Goal: Task Accomplishment & Management: Use online tool/utility

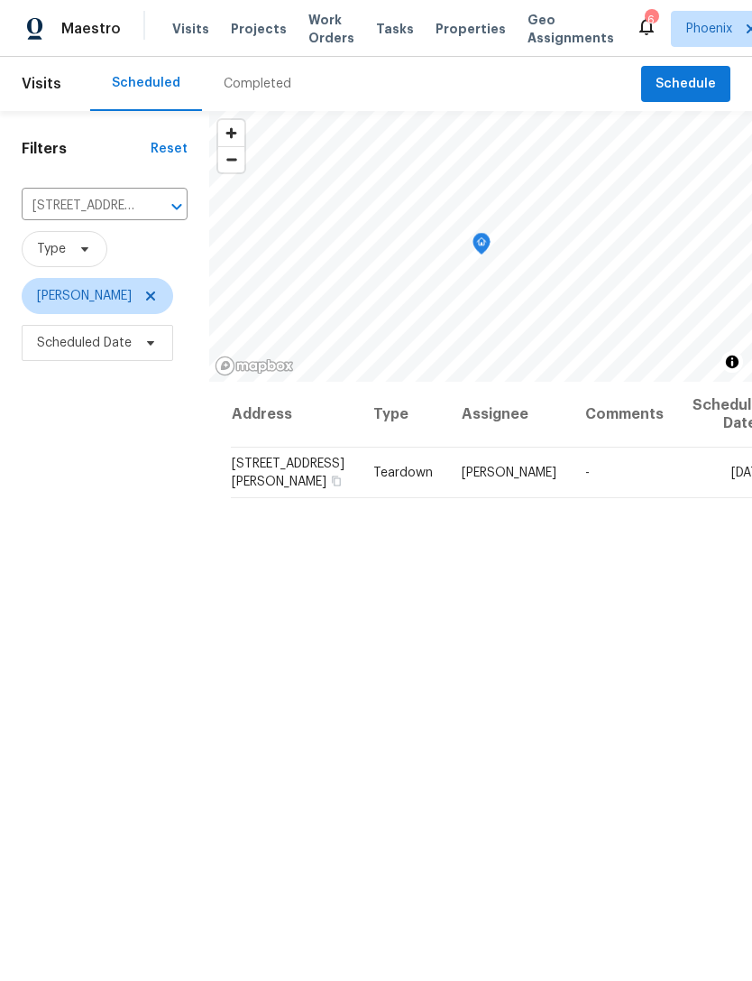
click at [154, 207] on icon "Clear" at bounding box center [153, 207] width 18 height 18
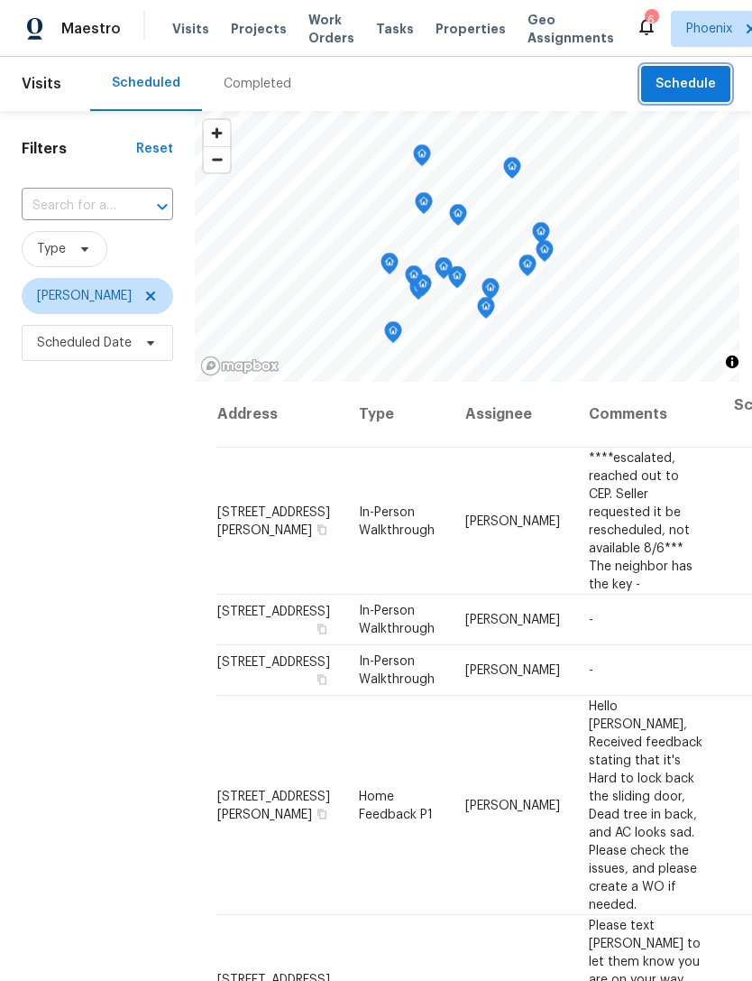
click at [698, 95] on button "Schedule" at bounding box center [685, 84] width 89 height 37
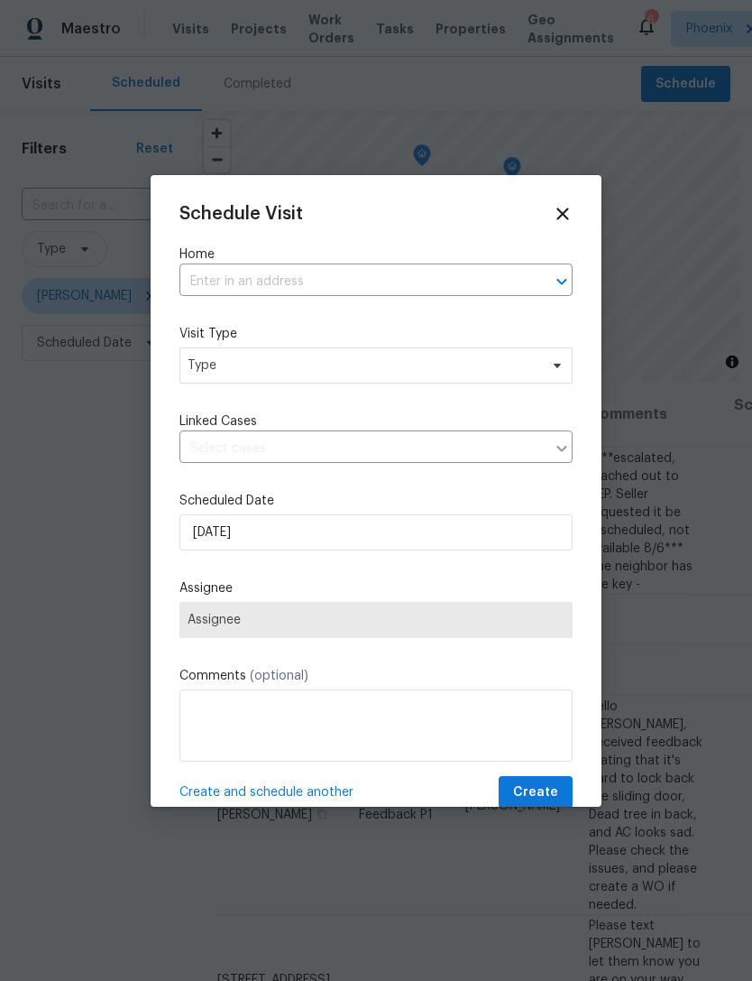
click at [423, 291] on input "text" at bounding box center [351, 282] width 343 height 28
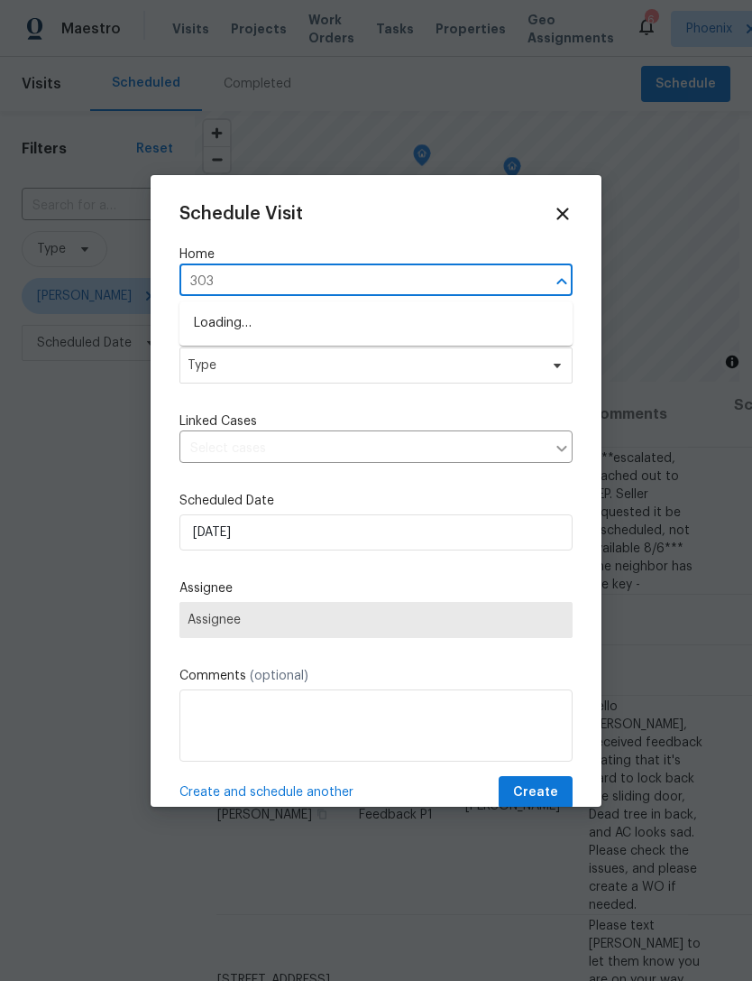
type input "3031"
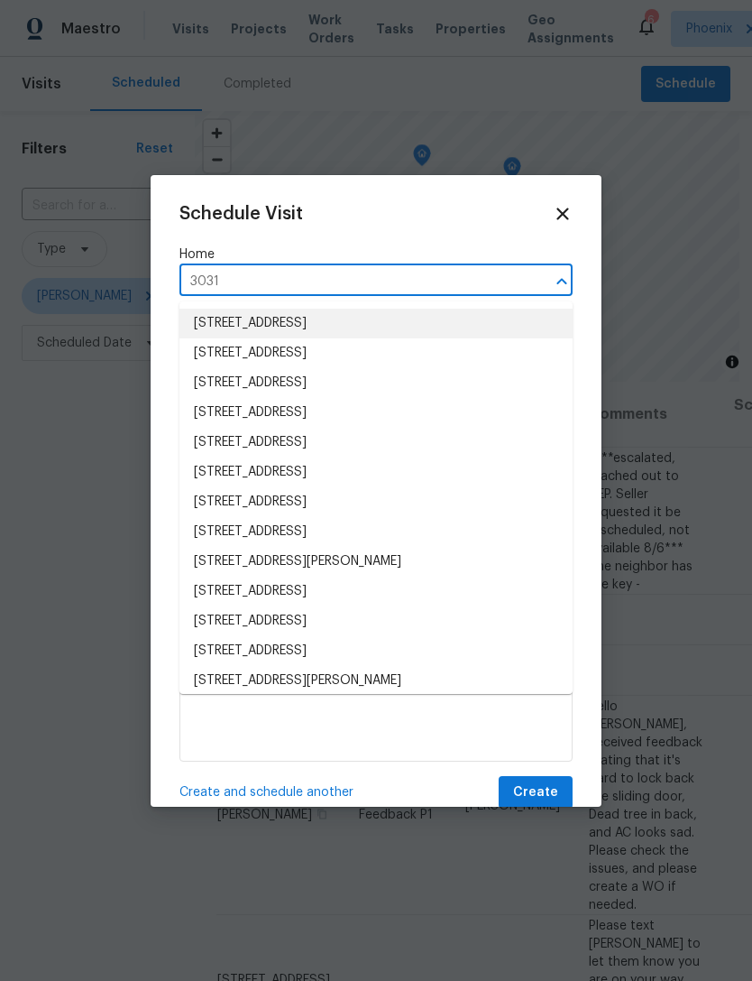
click at [479, 323] on li "[STREET_ADDRESS]" at bounding box center [376, 324] width 393 height 30
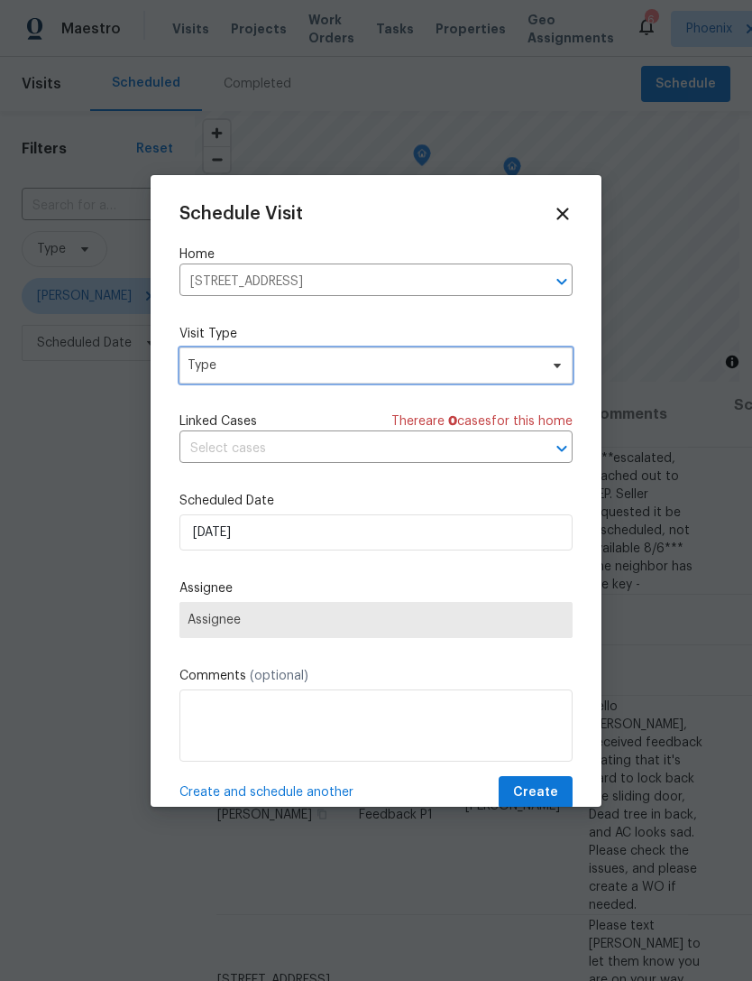
click at [443, 381] on span "Type" at bounding box center [376, 365] width 393 height 36
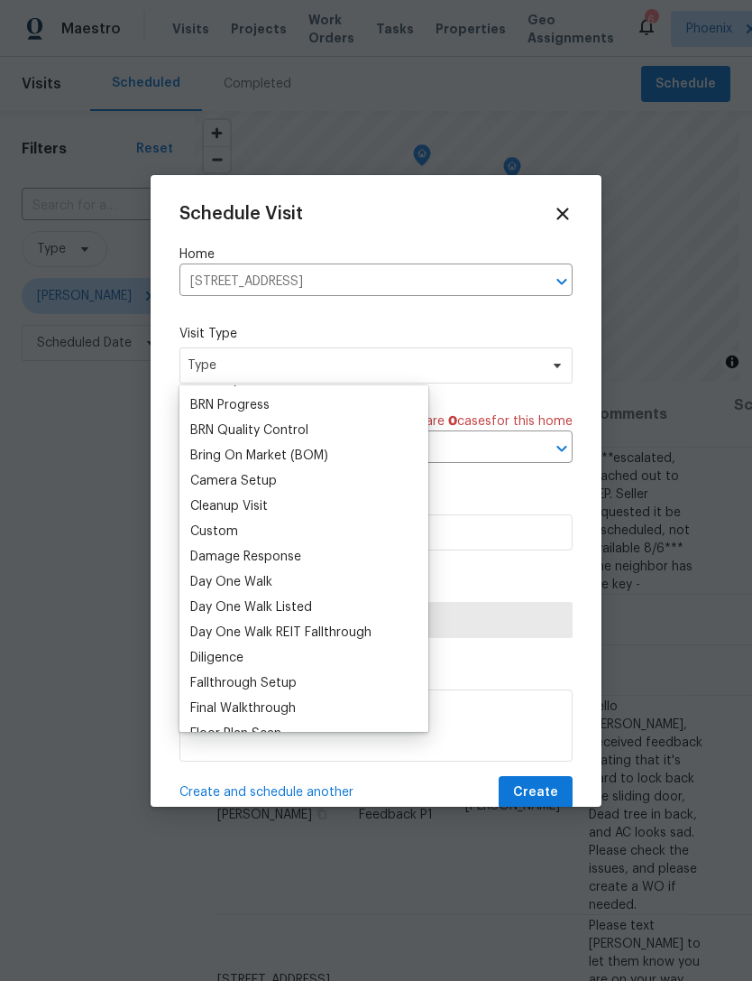
scroll to position [147, 0]
click at [224, 529] on div "Custom" at bounding box center [214, 532] width 48 height 18
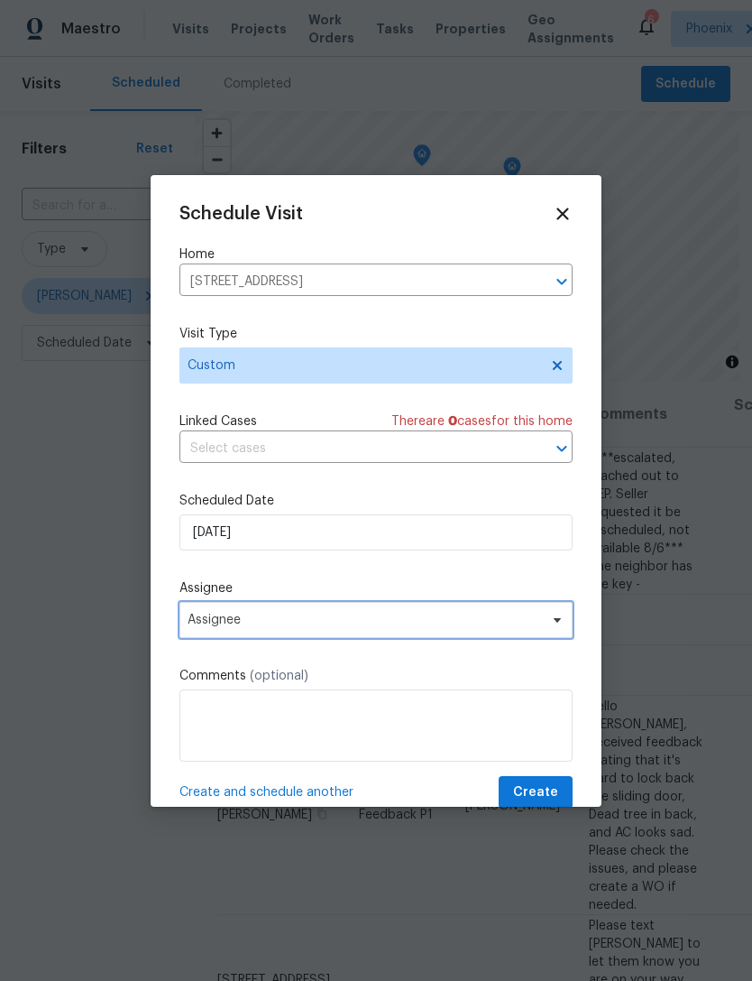
click at [364, 633] on span "Assignee" at bounding box center [376, 620] width 393 height 36
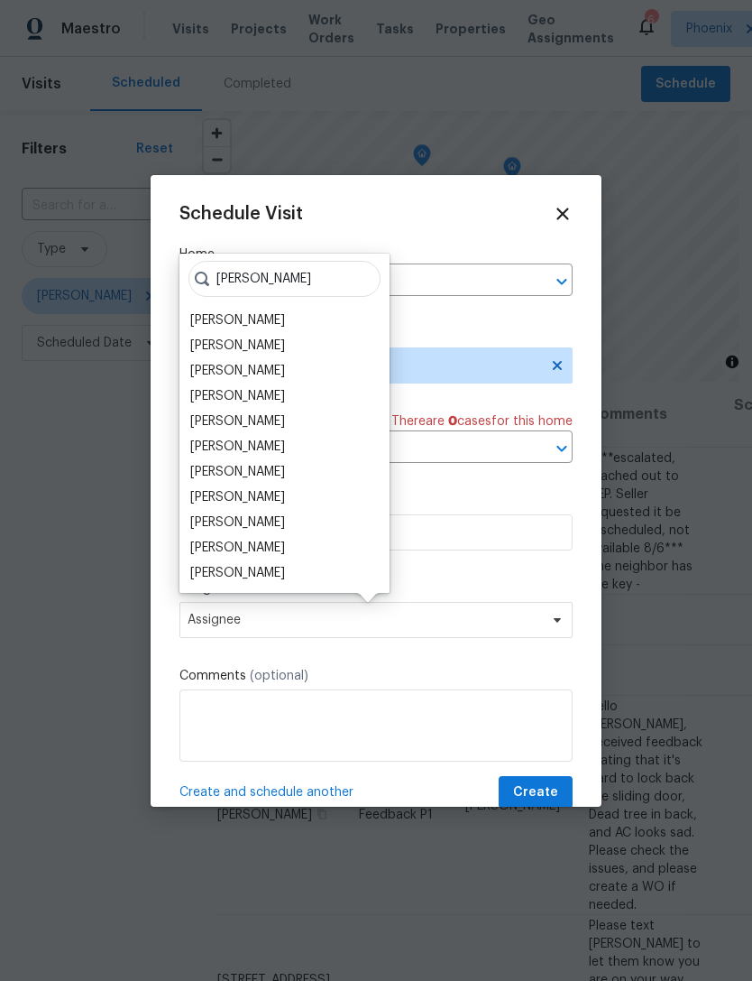
type input "[PERSON_NAME]"
click at [263, 397] on div "[PERSON_NAME]" at bounding box center [237, 396] width 95 height 18
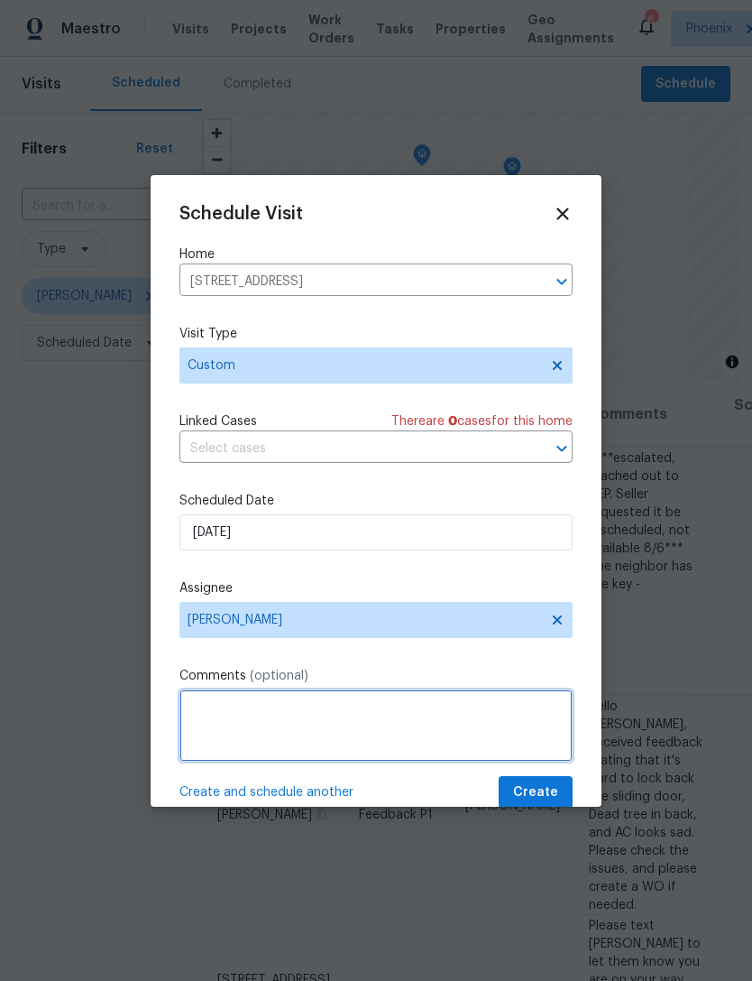
click at [392, 711] on textarea at bounding box center [376, 725] width 393 height 72
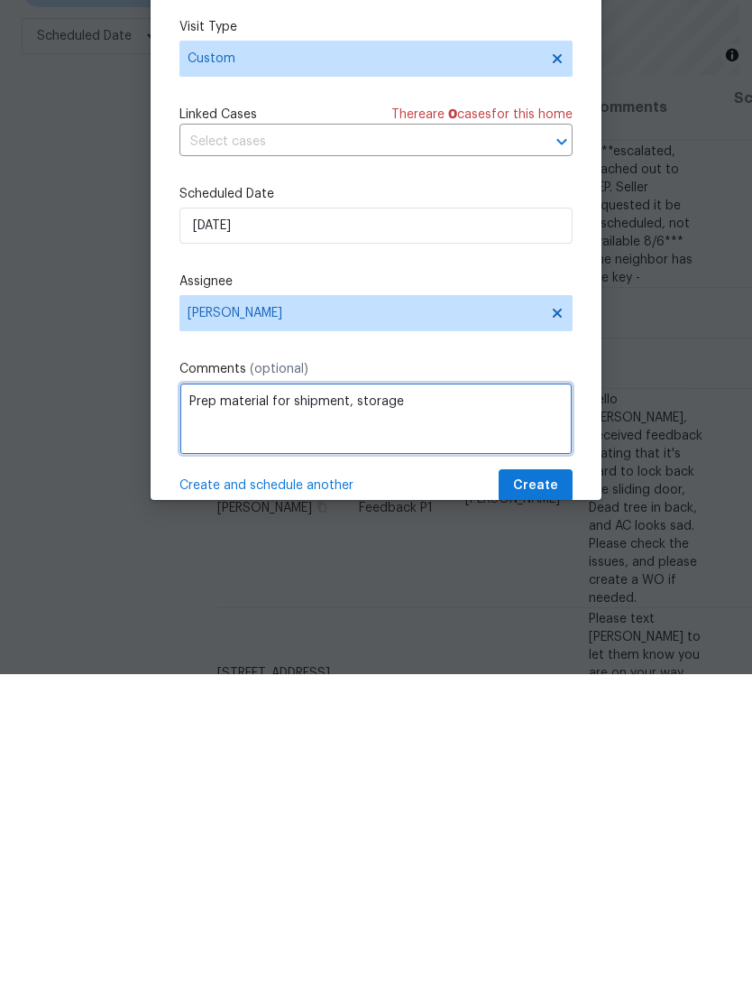
type textarea "Prep material for shipment, storage"
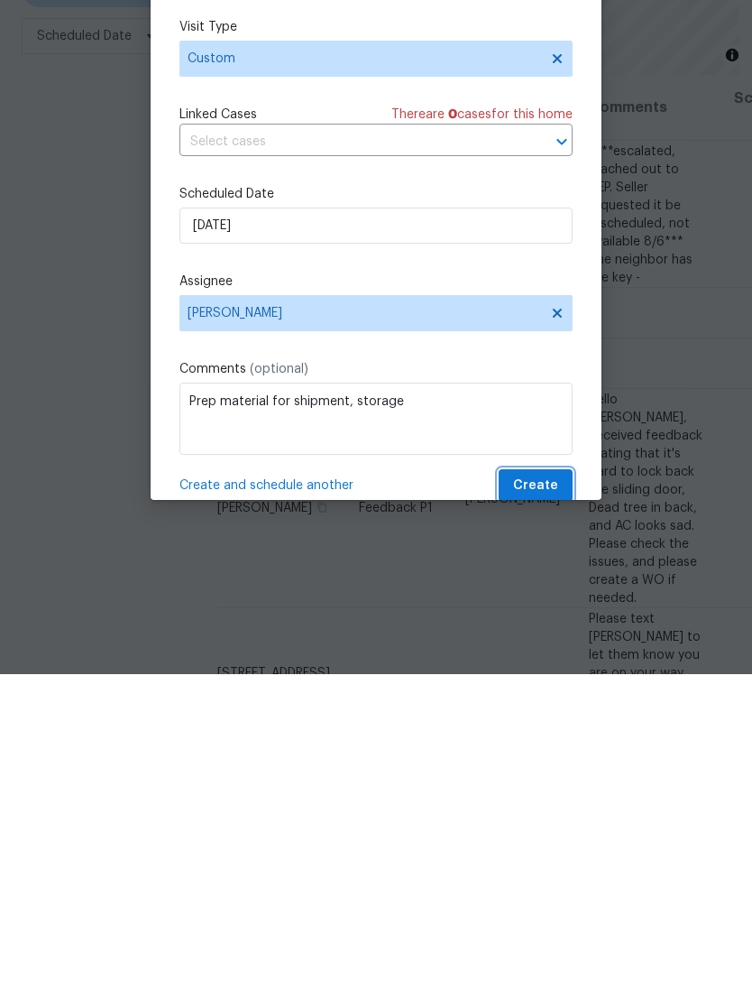
click at [554, 781] on span "Create" at bounding box center [535, 792] width 45 height 23
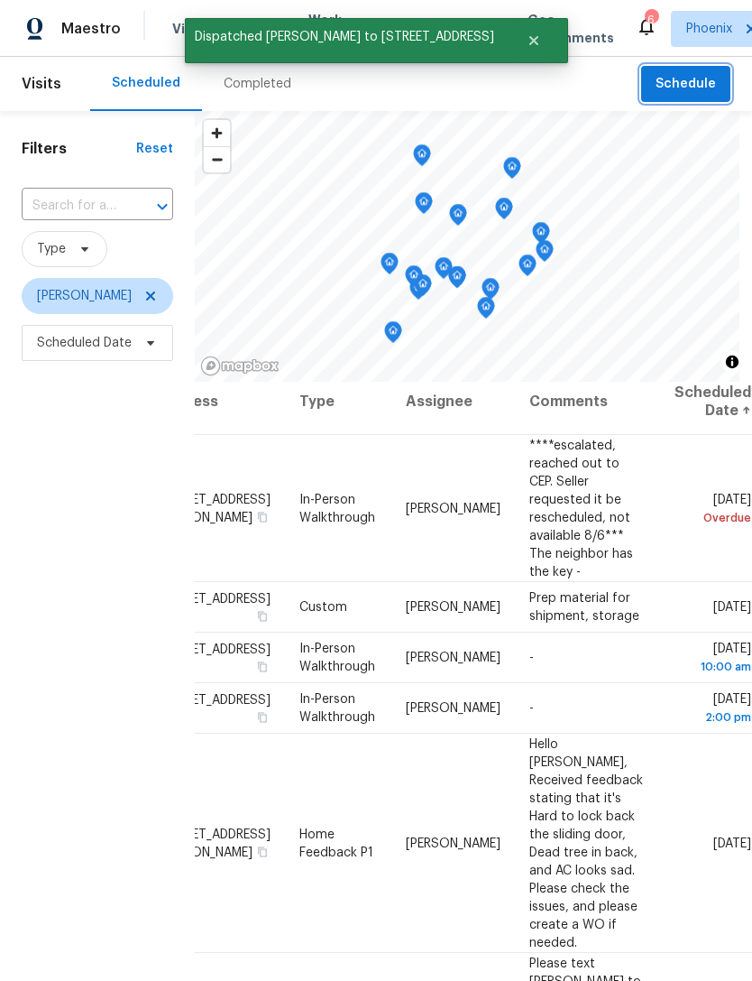
scroll to position [13, 152]
click at [0, 0] on span at bounding box center [0, 0] width 0 height 0
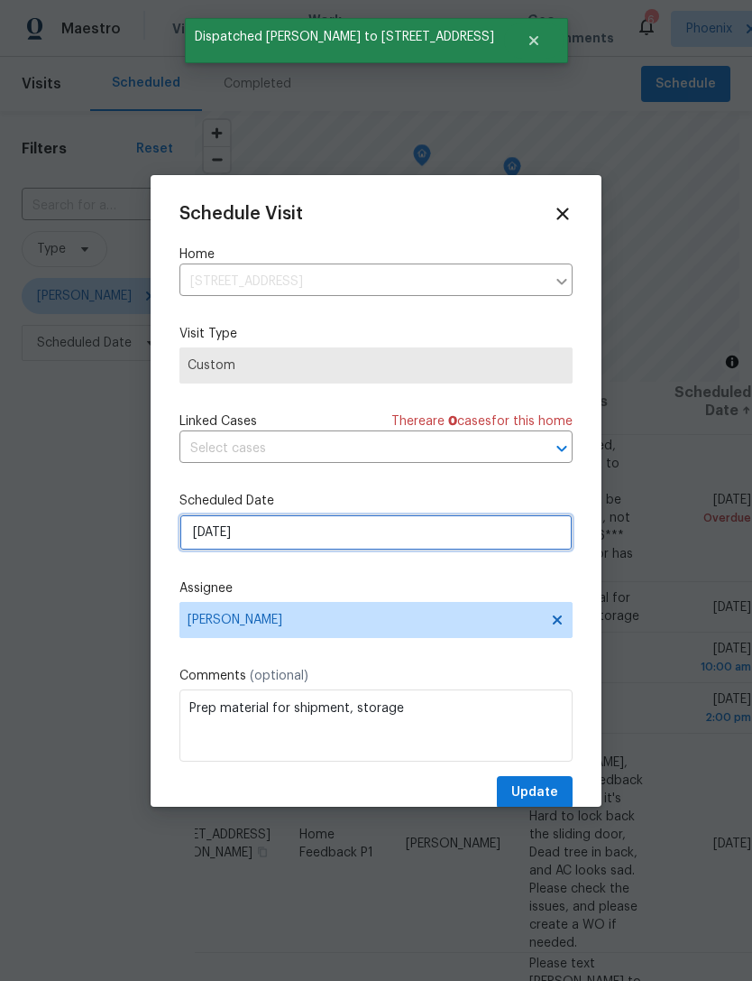
click at [361, 549] on input "[DATE]" at bounding box center [376, 532] width 393 height 36
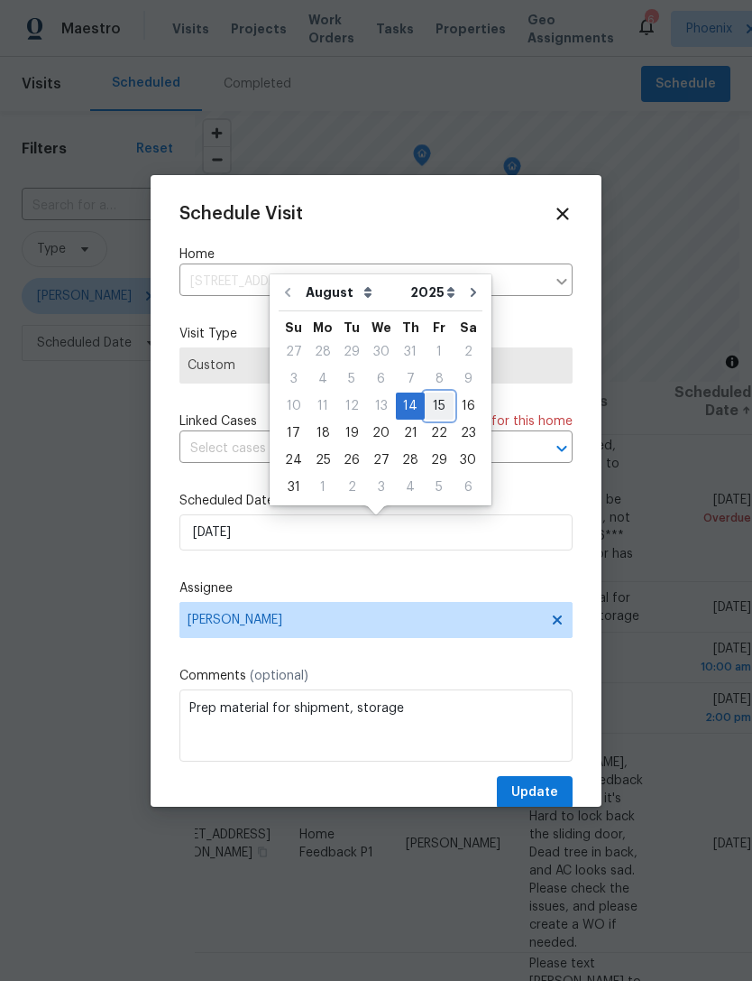
click at [434, 406] on div "15" at bounding box center [439, 405] width 29 height 25
type input "[DATE]"
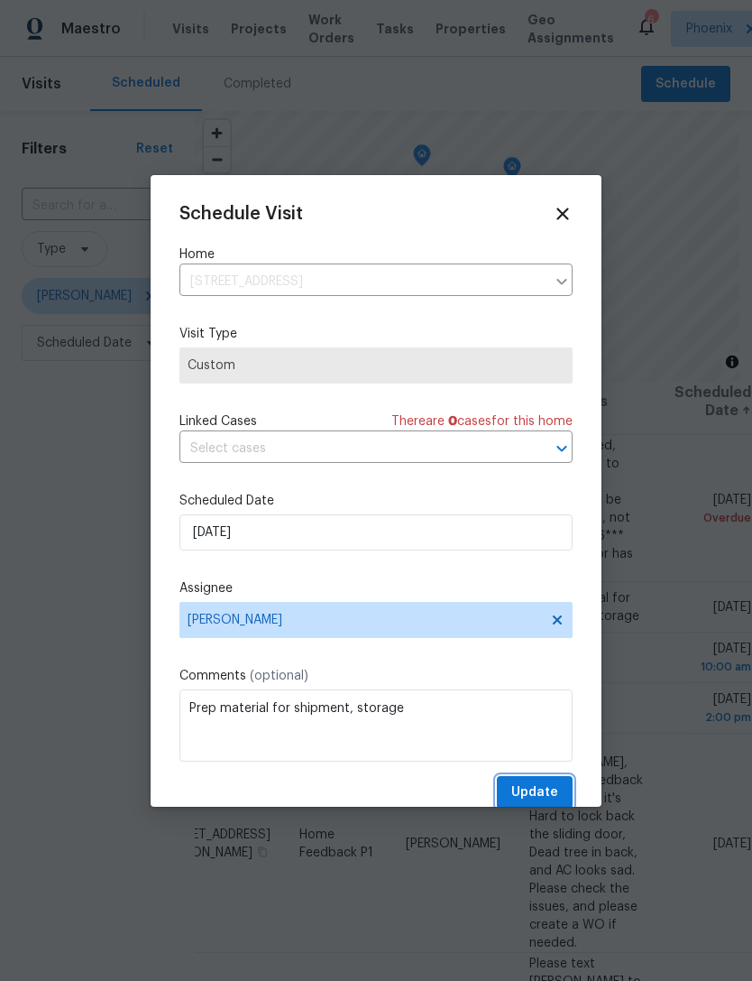
click at [543, 797] on span "Update" at bounding box center [534, 792] width 47 height 23
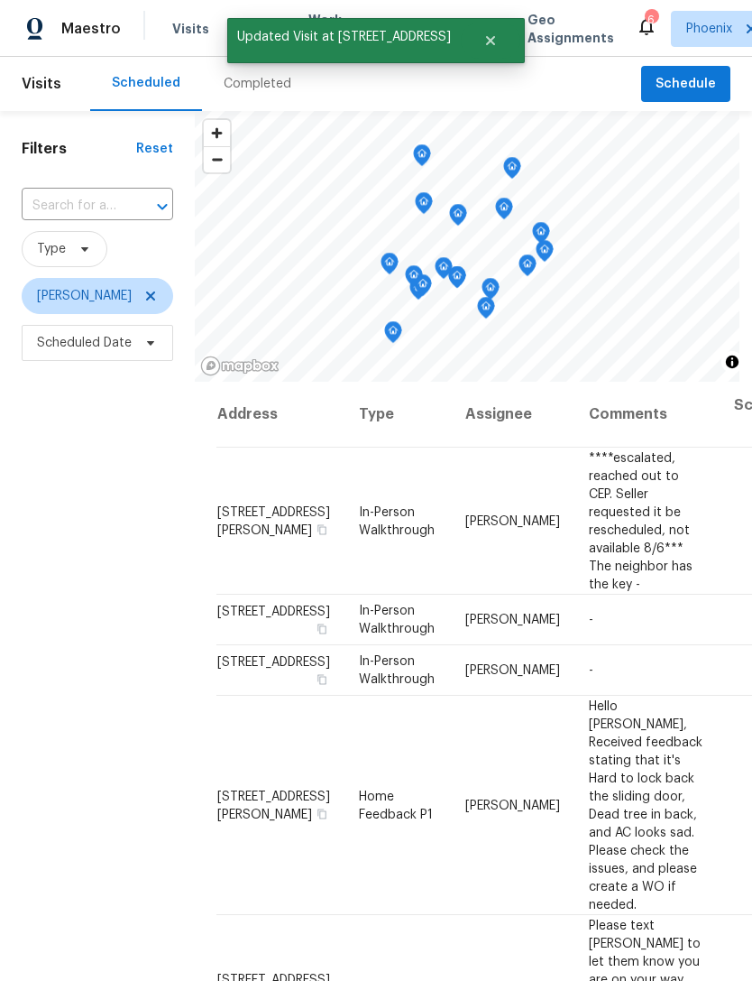
scroll to position [0, 0]
click at [38, 568] on div "Filters Reset ​ Type [PERSON_NAME] Scheduled Date" at bounding box center [97, 638] width 195 height 1055
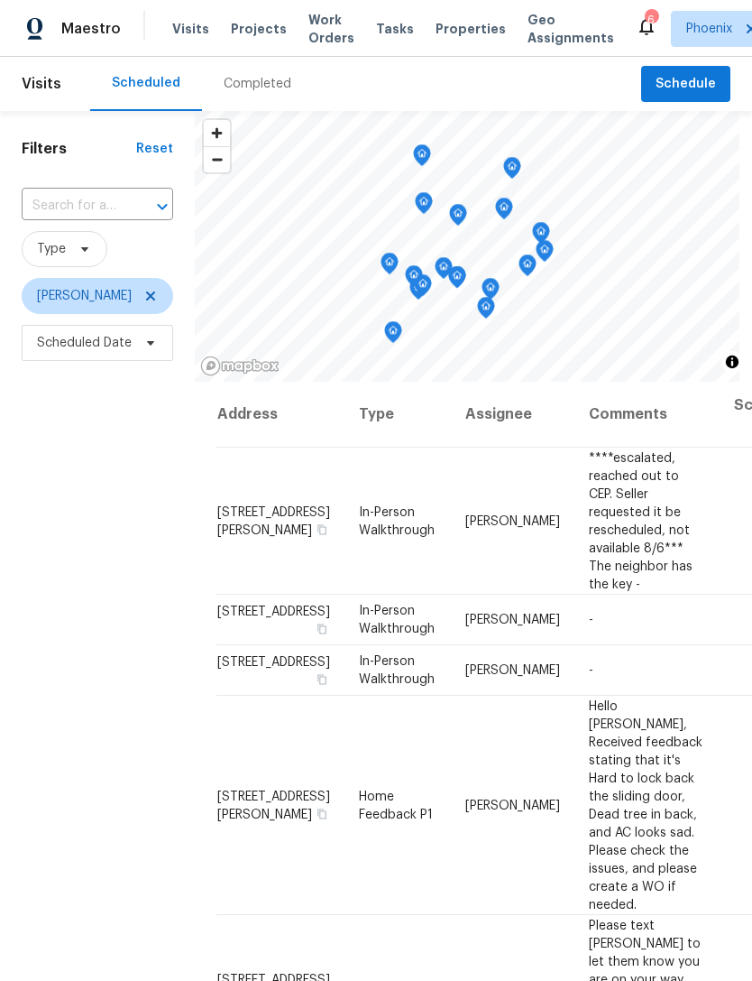
click at [51, 585] on div "Filters Reset ​ Type [PERSON_NAME] Scheduled Date" at bounding box center [97, 638] width 195 height 1055
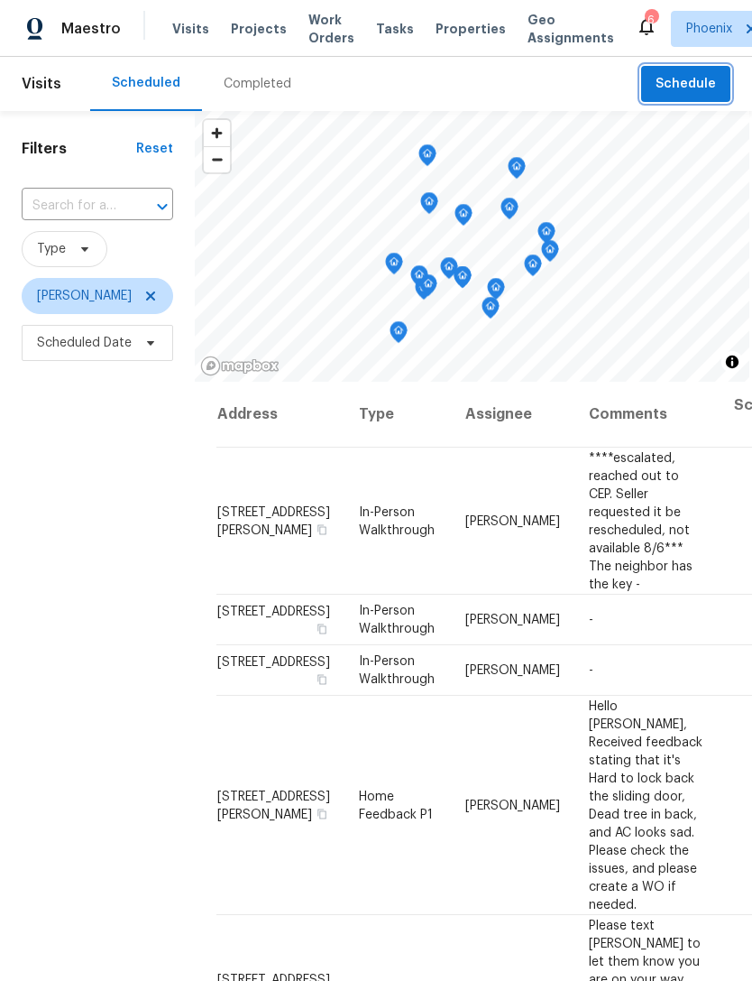
click at [699, 86] on span "Schedule" at bounding box center [686, 84] width 60 height 23
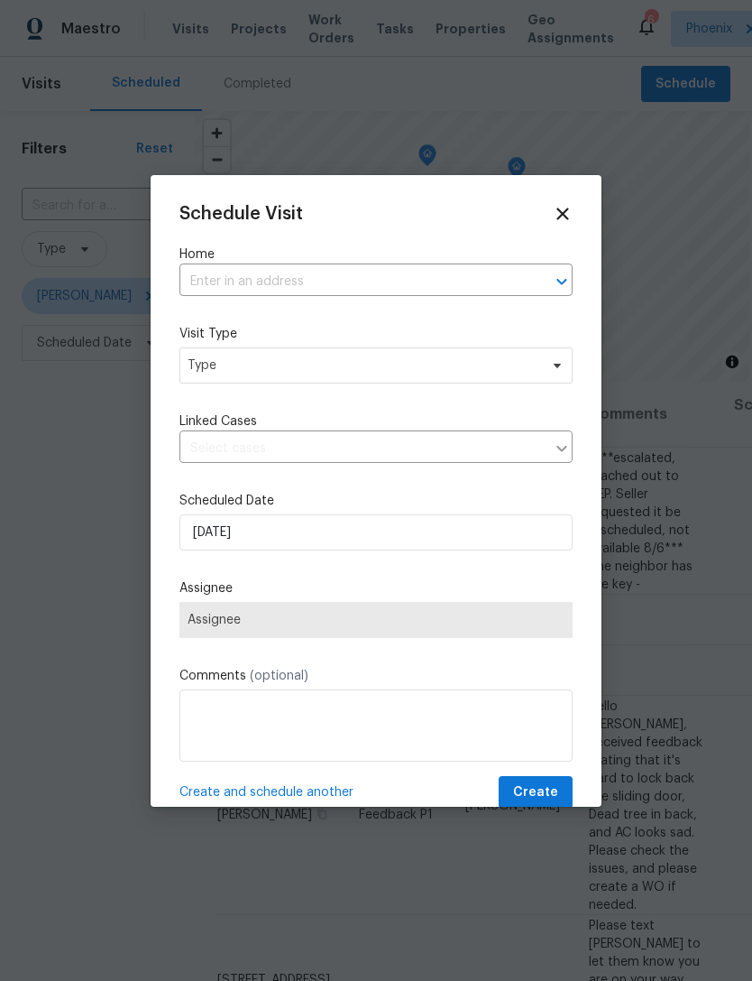
click at [431, 287] on input "text" at bounding box center [351, 282] width 343 height 28
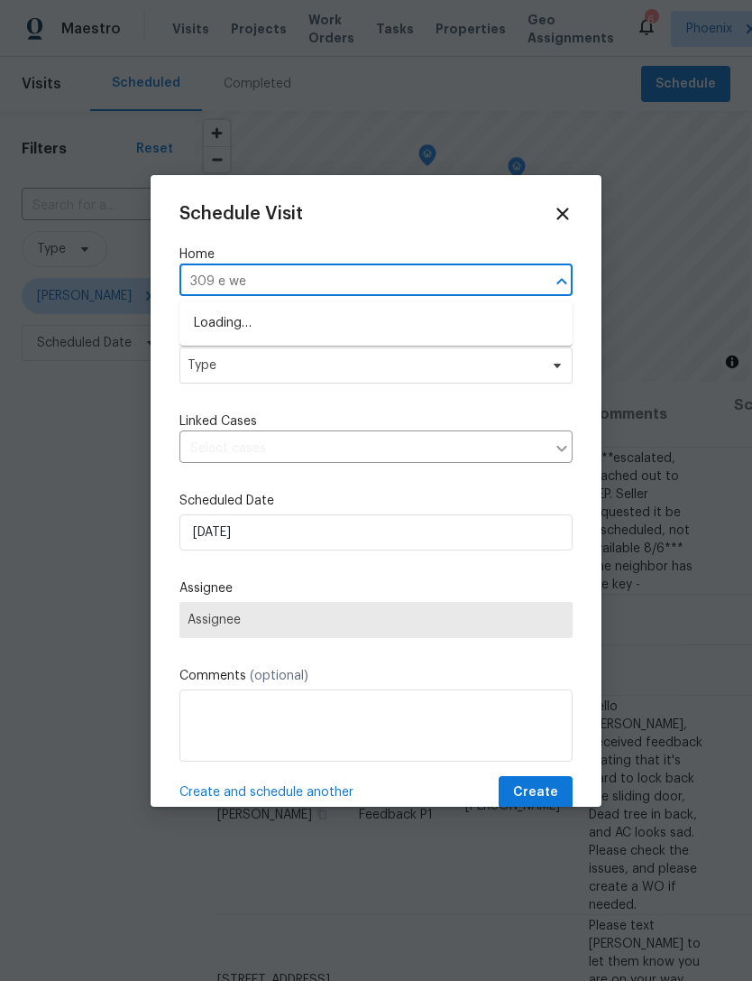
type input "309 e wel"
click at [466, 328] on li "[STREET_ADDRESS][PERSON_NAME]" at bounding box center [376, 324] width 393 height 30
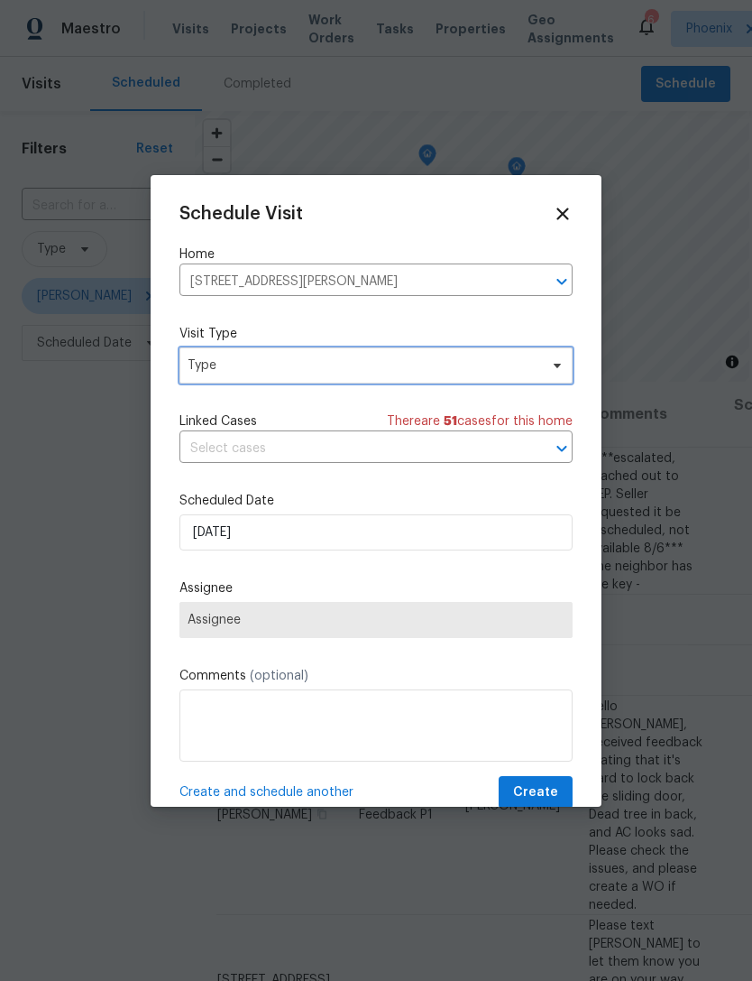
click at [399, 373] on span "Type" at bounding box center [363, 365] width 351 height 18
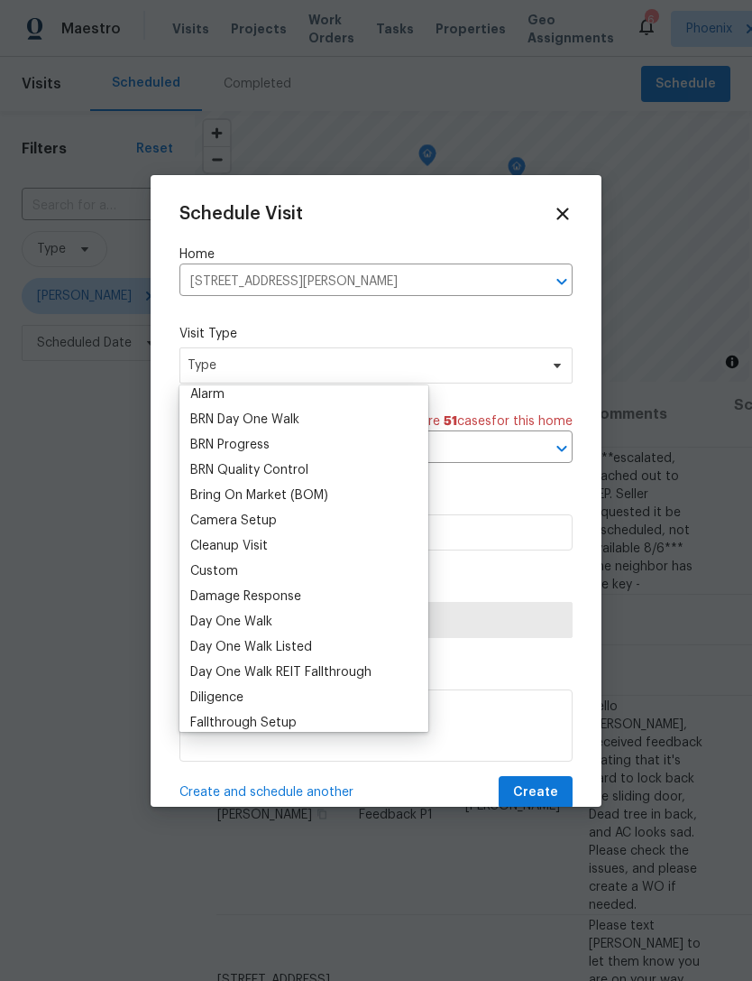
scroll to position [120, 0]
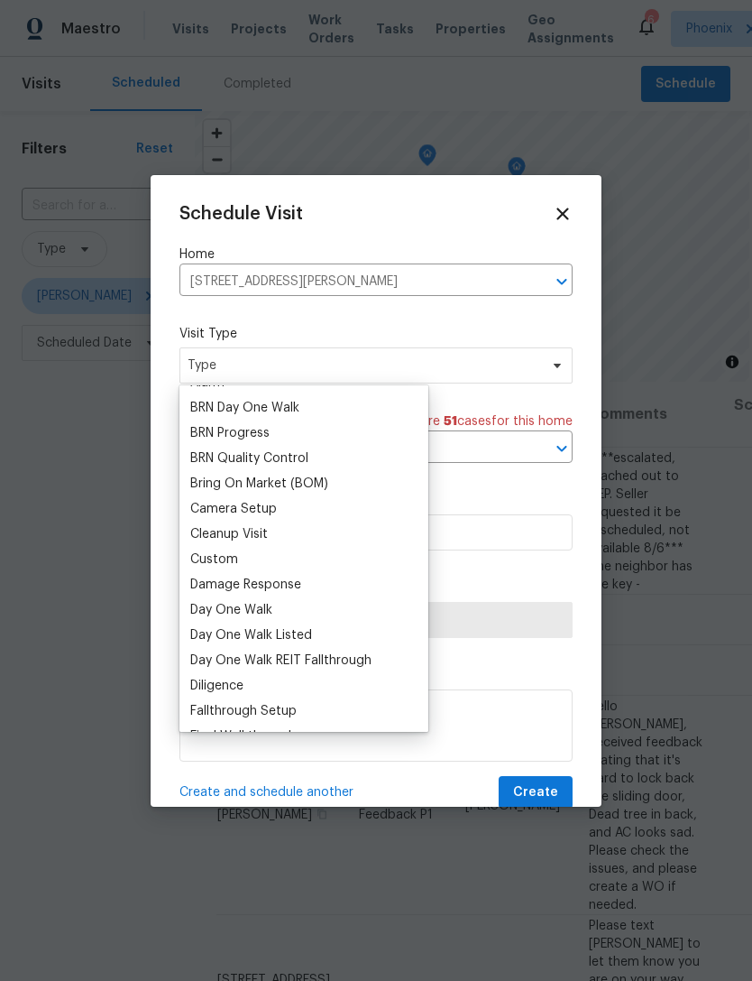
click at [235, 559] on div "Custom" at bounding box center [214, 559] width 48 height 18
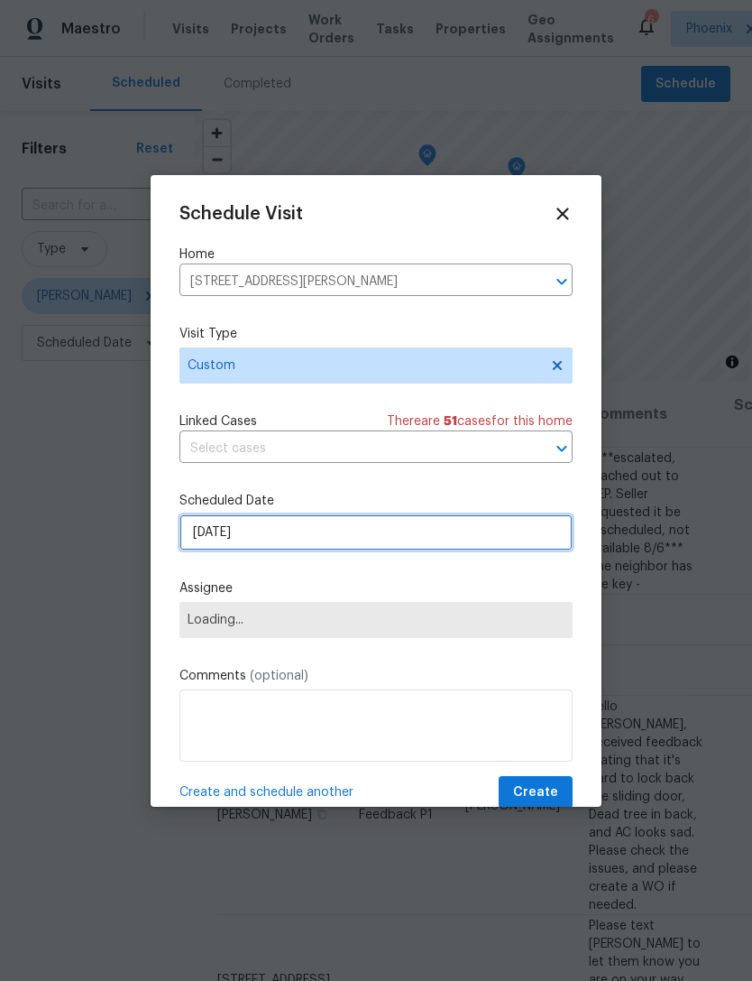
click at [336, 543] on input "[DATE]" at bounding box center [376, 532] width 393 height 36
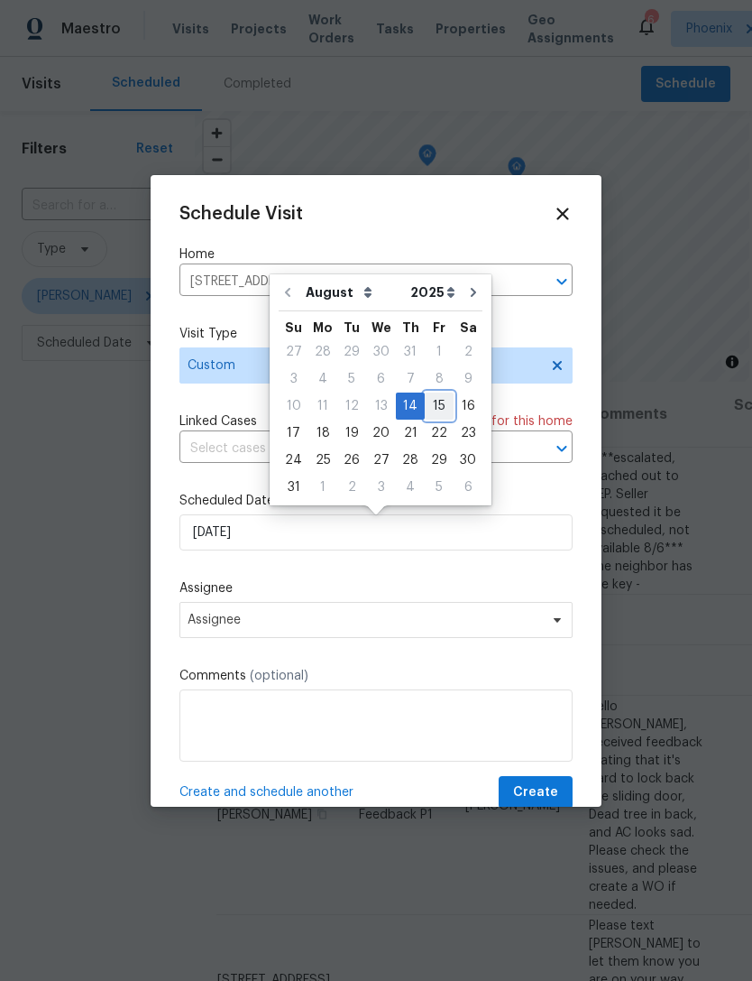
click at [429, 402] on div "15" at bounding box center [439, 405] width 29 height 25
type input "[DATE]"
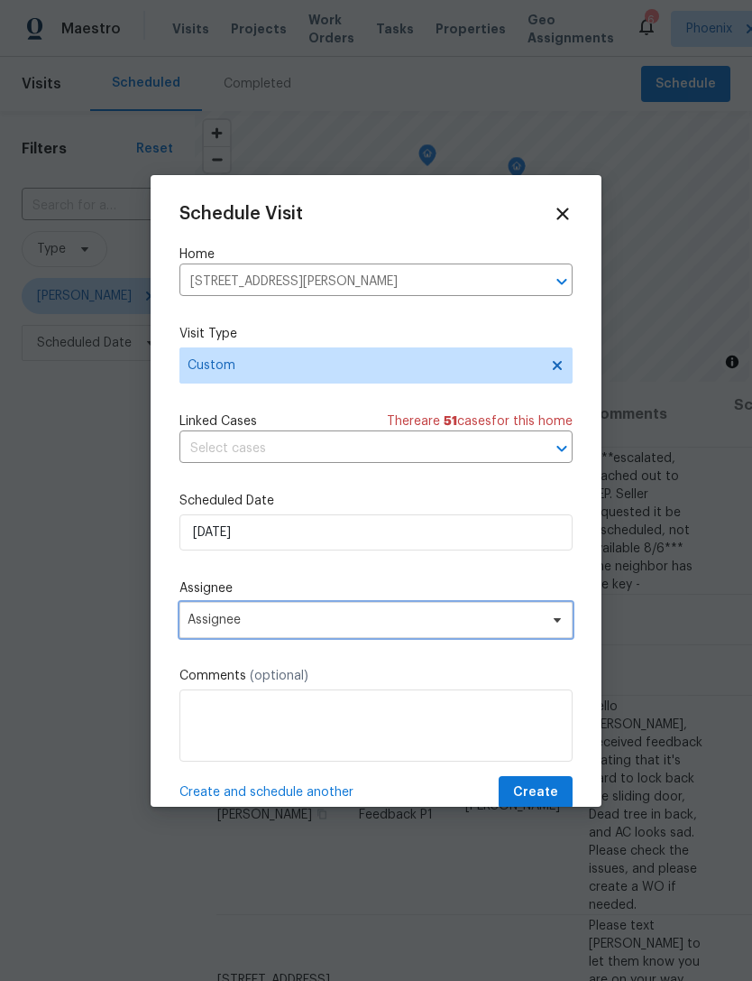
click at [370, 631] on span "Assignee" at bounding box center [376, 620] width 393 height 36
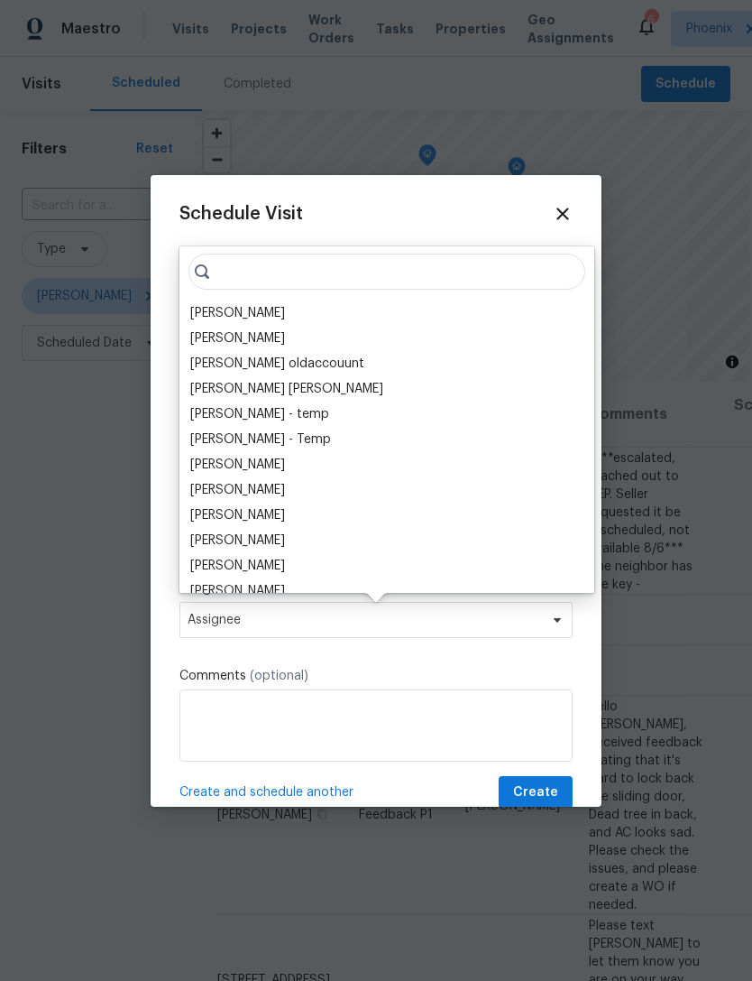
click at [236, 308] on div "[PERSON_NAME]" at bounding box center [237, 313] width 95 height 18
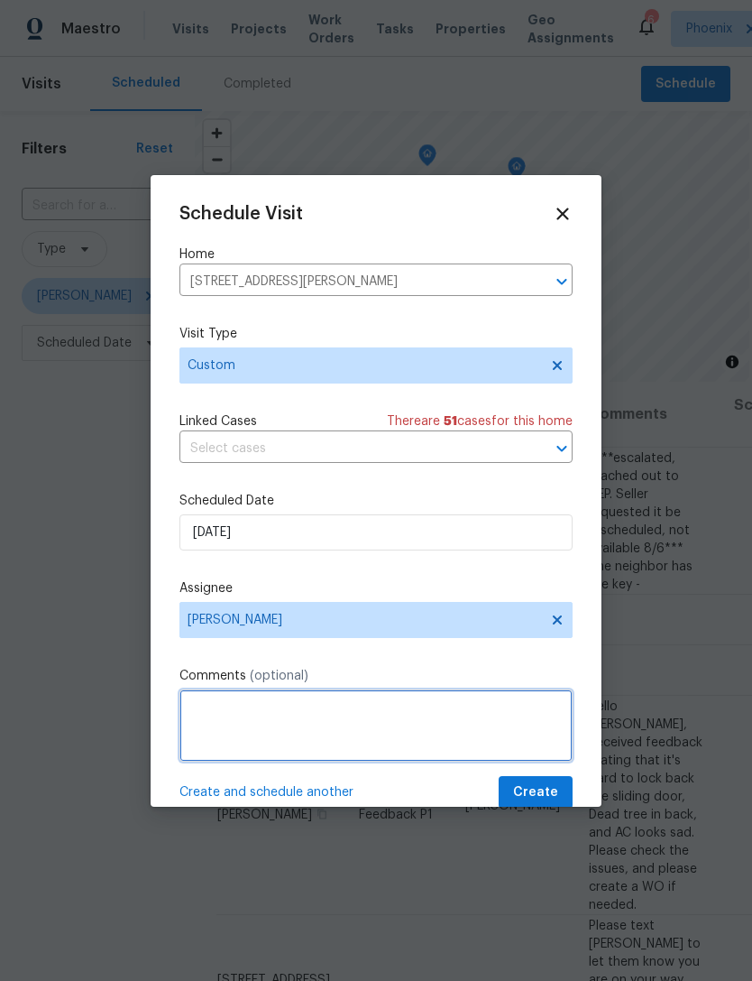
click at [392, 737] on textarea at bounding box center [376, 725] width 393 height 72
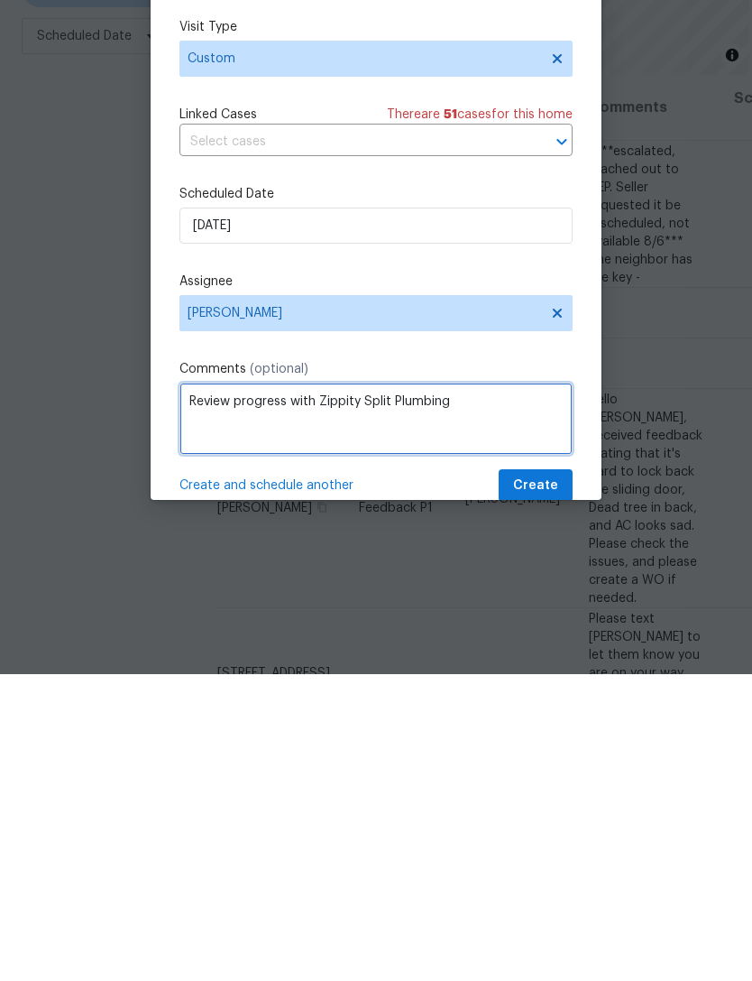
type textarea "Review progress with Zippity Split Plumbing"
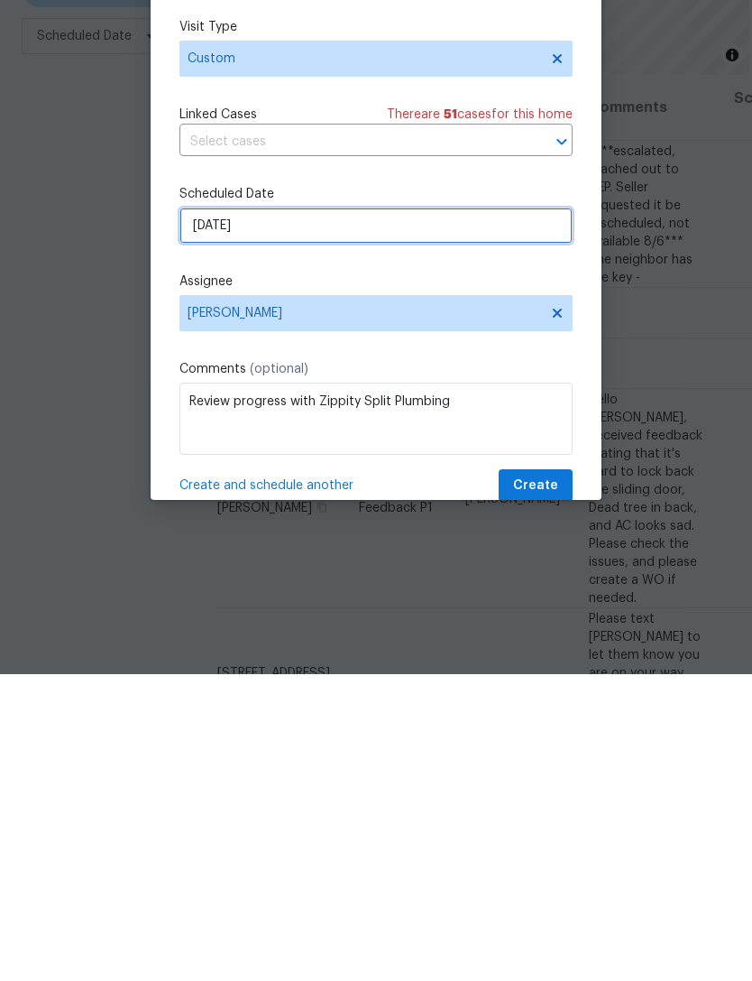
click at [451, 514] on input "[DATE]" at bounding box center [376, 532] width 393 height 36
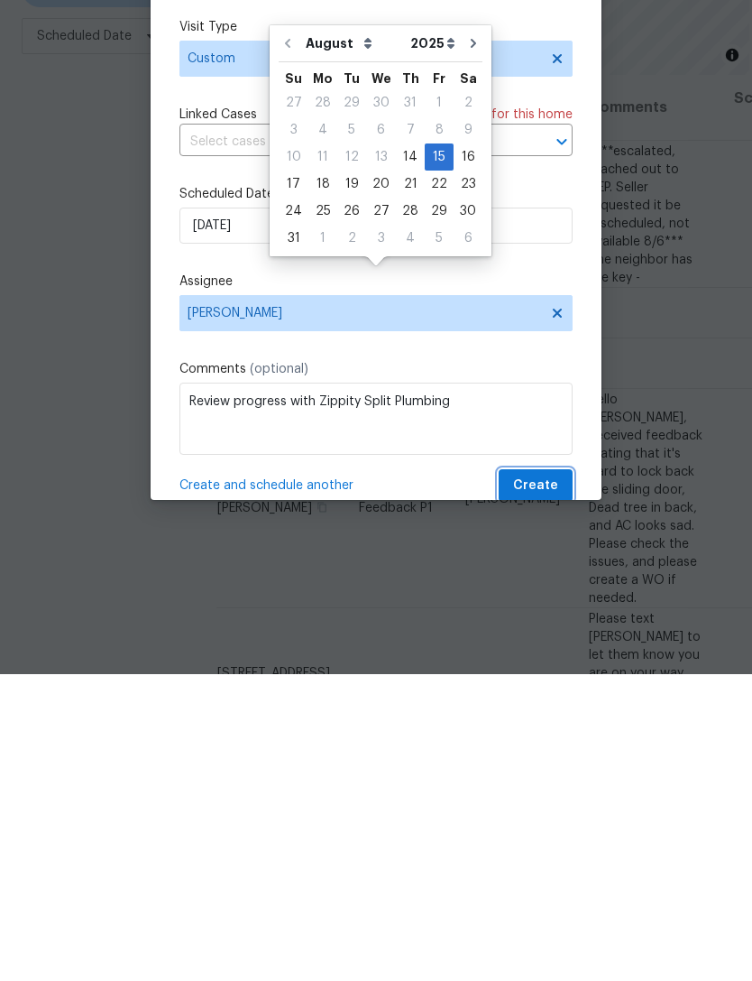
click at [561, 776] on button "Create" at bounding box center [536, 792] width 74 height 33
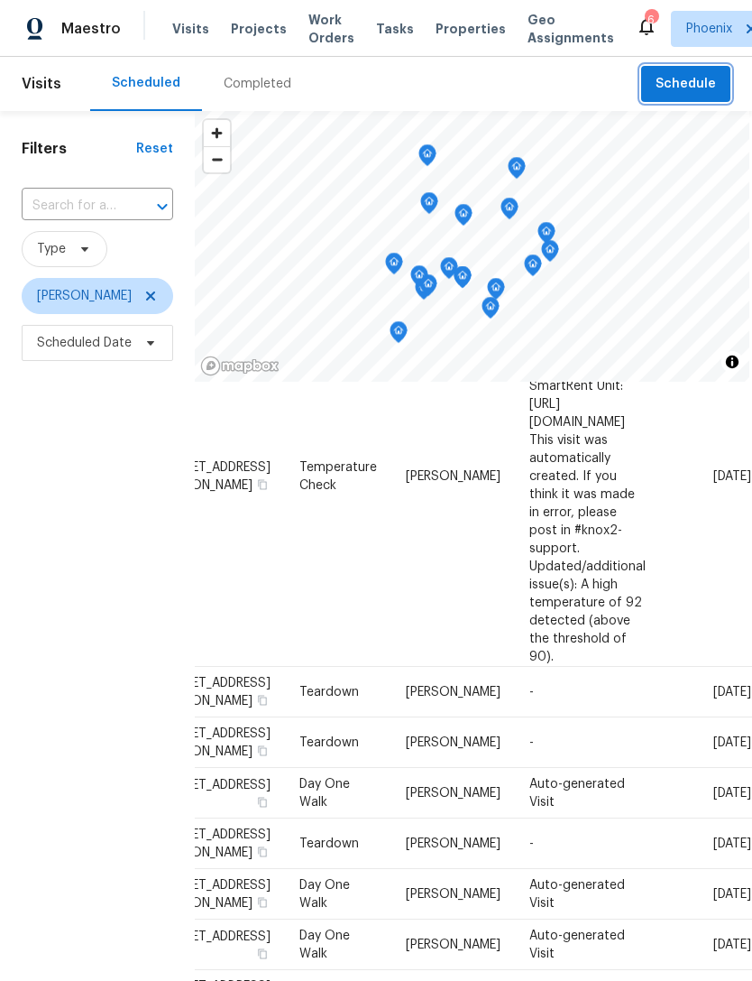
scroll to position [983, 152]
click at [0, 0] on icon at bounding box center [0, 0] width 0 height 0
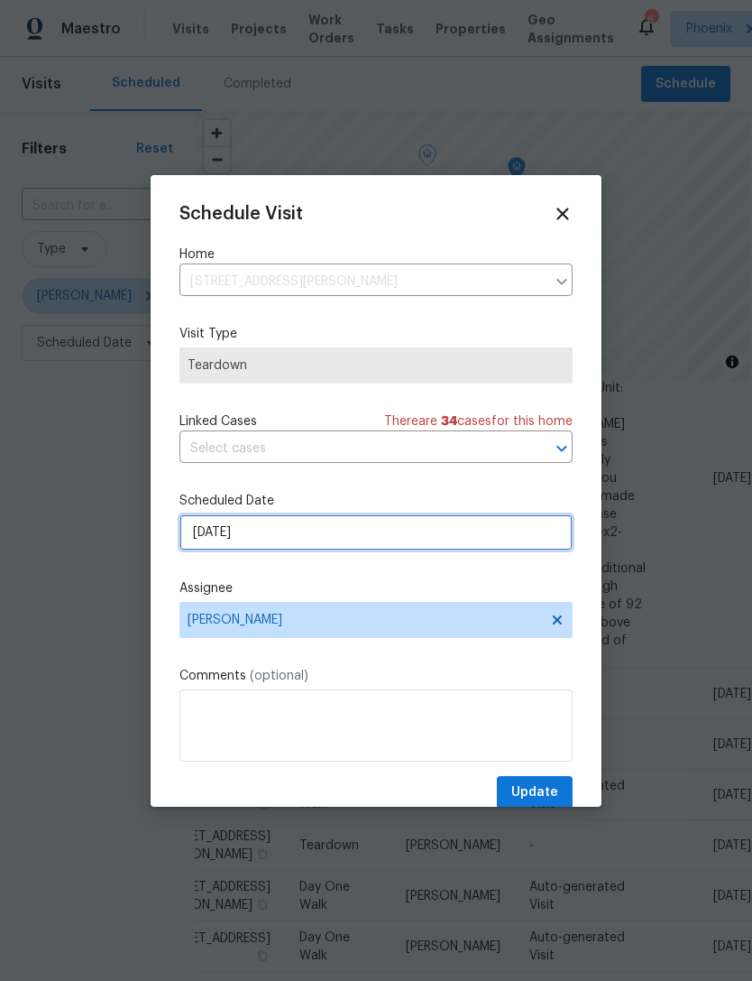
click at [341, 542] on input "[DATE]" at bounding box center [376, 532] width 393 height 36
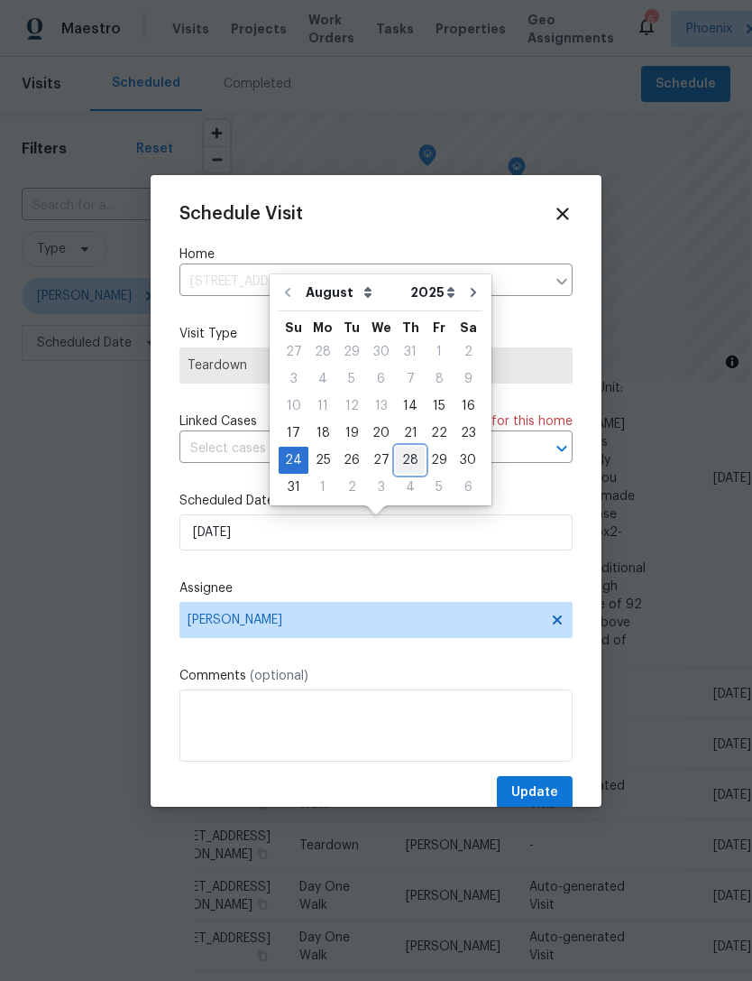
click at [403, 460] on div "28" at bounding box center [410, 459] width 29 height 25
type input "[DATE]"
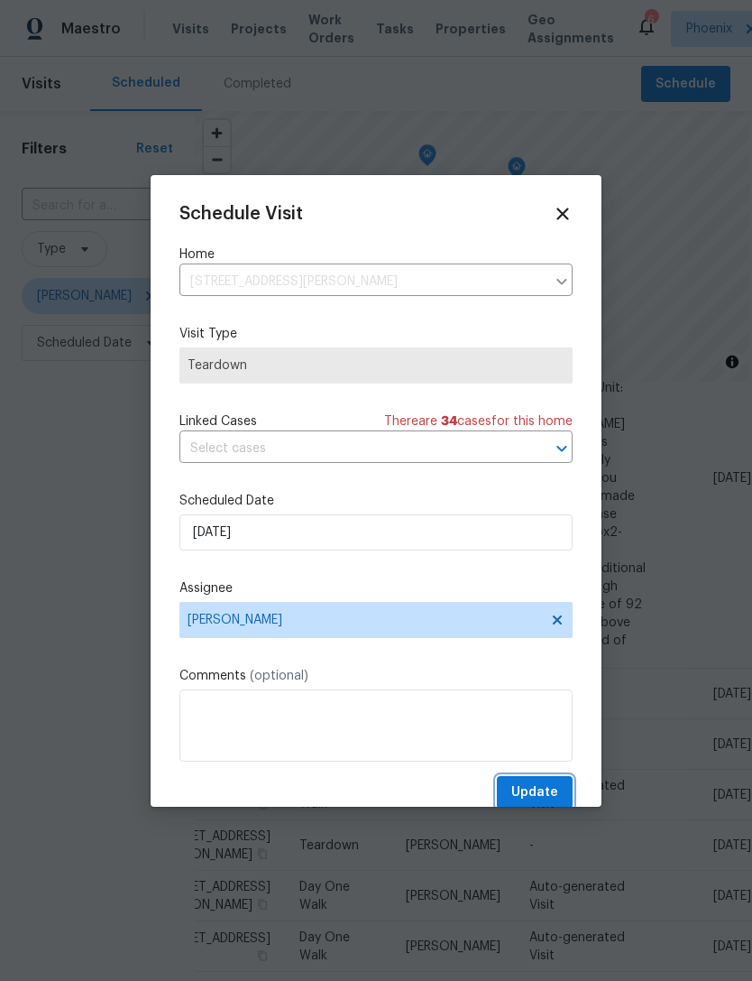
click at [542, 791] on span "Update" at bounding box center [534, 792] width 47 height 23
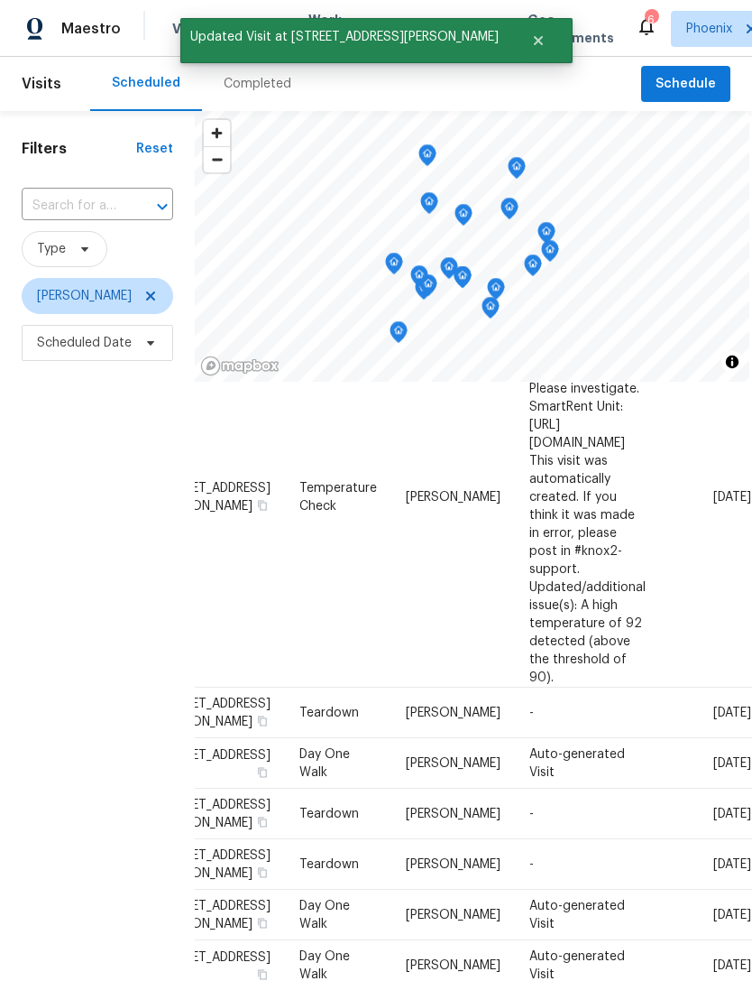
scroll to position [964, 152]
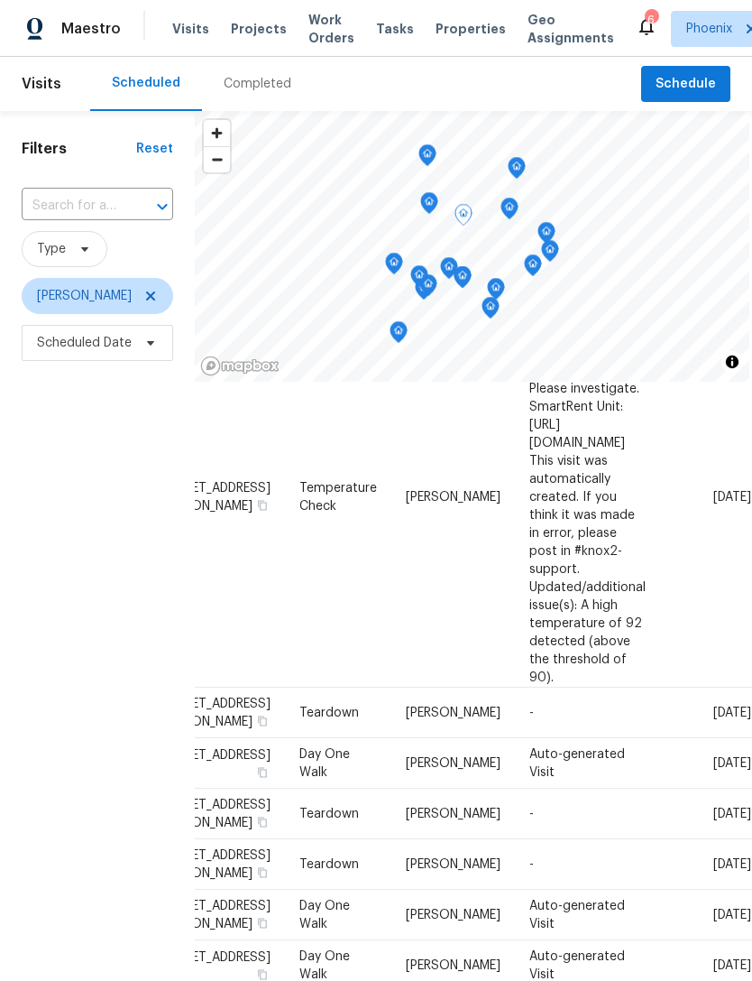
click at [0, 0] on icon at bounding box center [0, 0] width 0 height 0
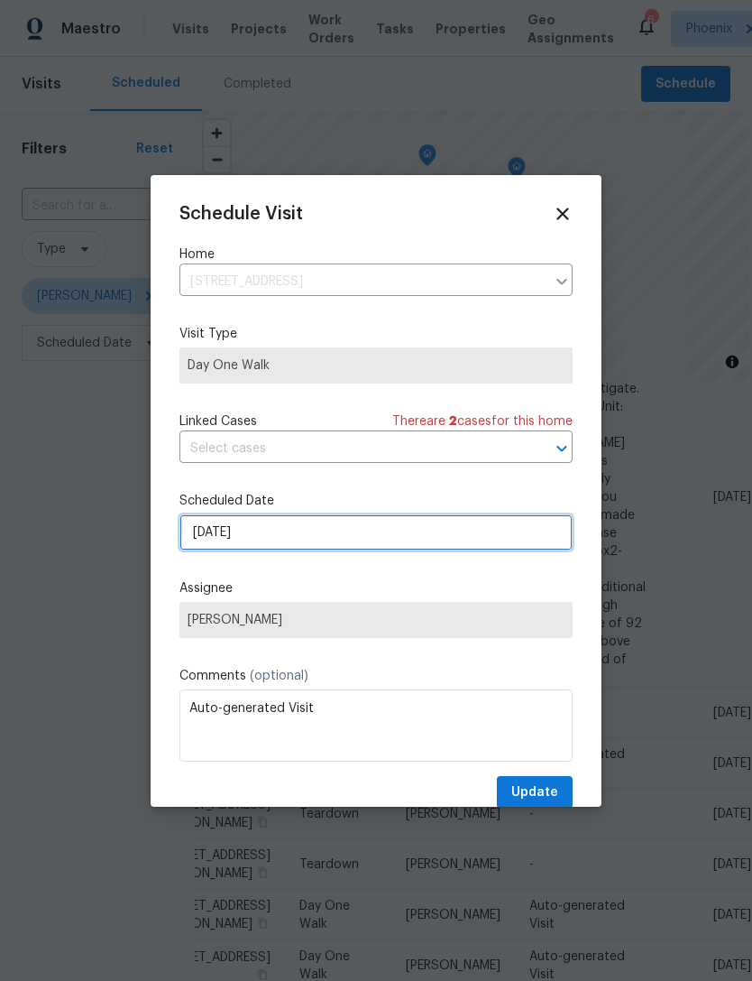
click at [347, 541] on input "[DATE]" at bounding box center [376, 532] width 393 height 36
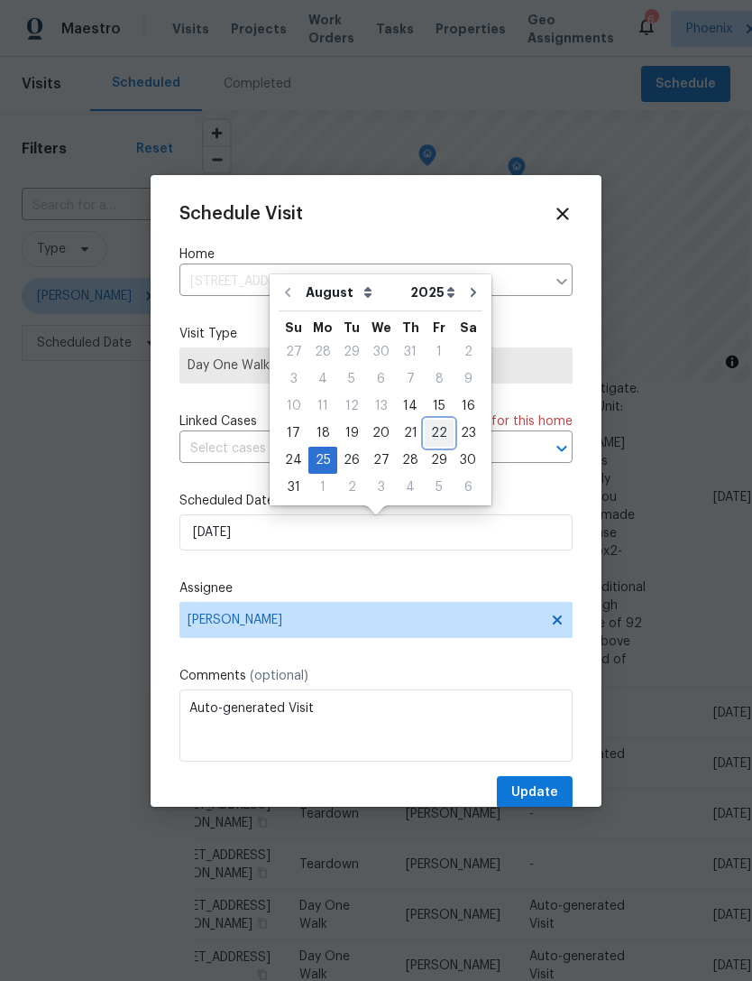
click at [434, 429] on div "22" at bounding box center [439, 432] width 29 height 25
type input "[DATE]"
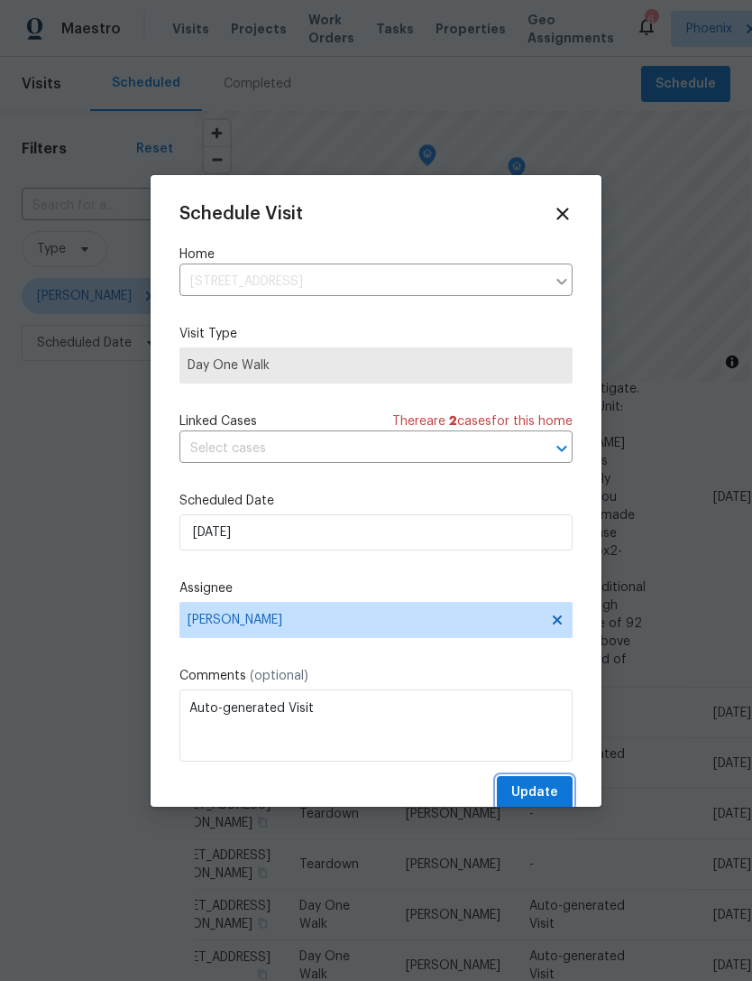
click at [550, 794] on span "Update" at bounding box center [534, 792] width 47 height 23
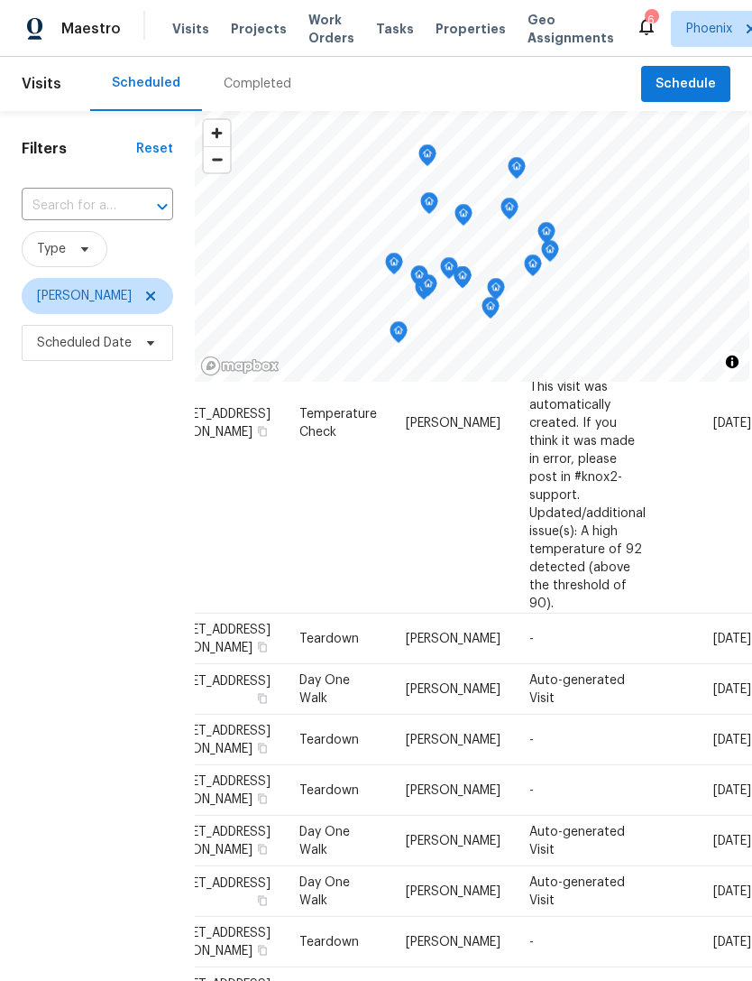
scroll to position [1335, 152]
click at [0, 0] on icon at bounding box center [0, 0] width 0 height 0
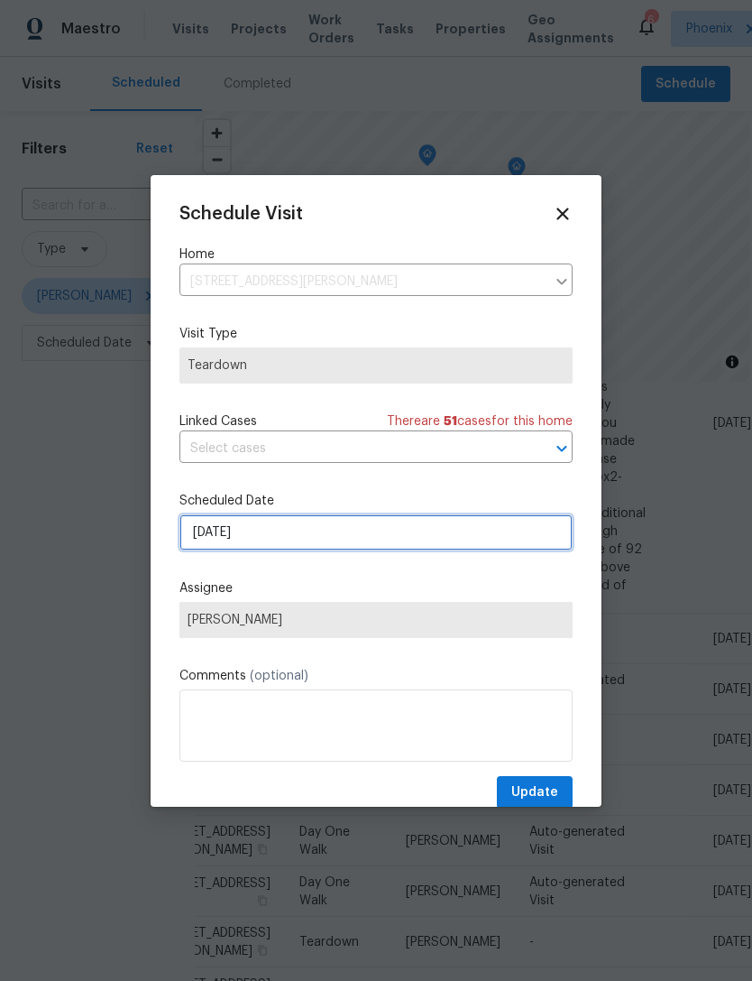
click at [370, 550] on input "[DATE]" at bounding box center [376, 532] width 393 height 36
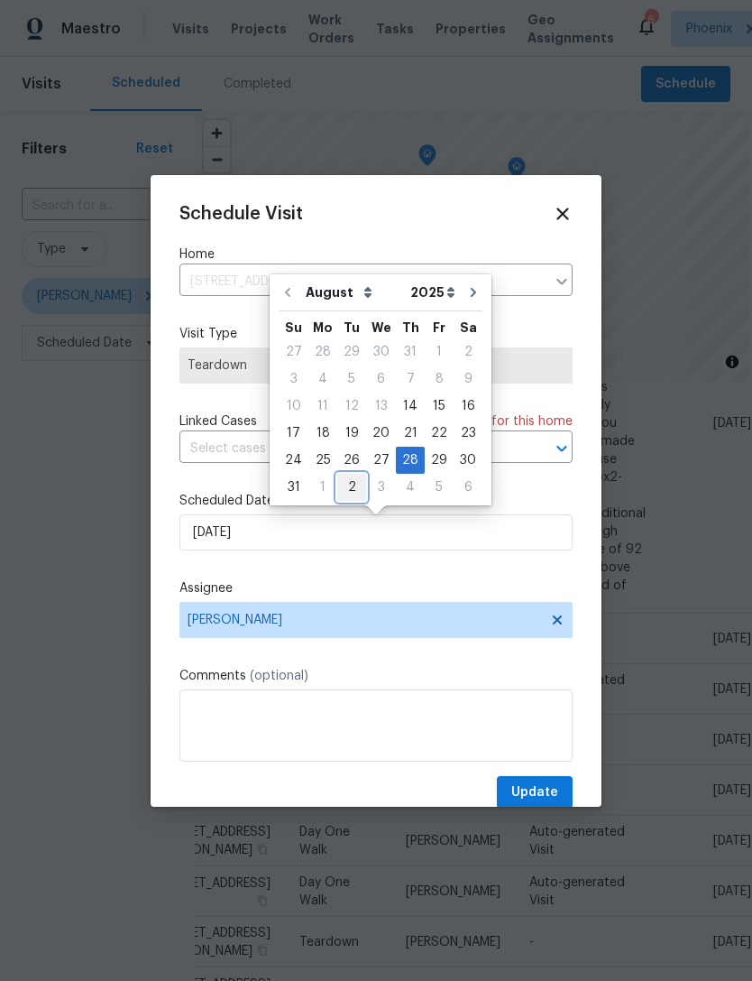
click at [344, 484] on div "2" at bounding box center [351, 486] width 29 height 25
type input "[DATE]"
select select "8"
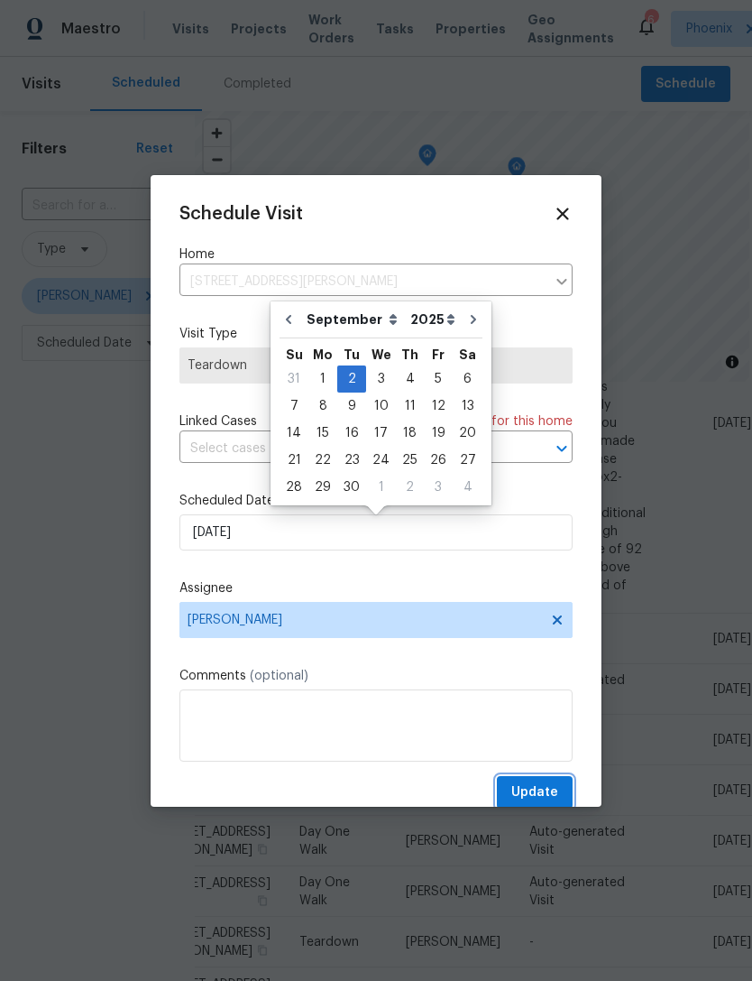
click at [552, 787] on span "Update" at bounding box center [534, 792] width 47 height 23
